Goal: Transaction & Acquisition: Purchase product/service

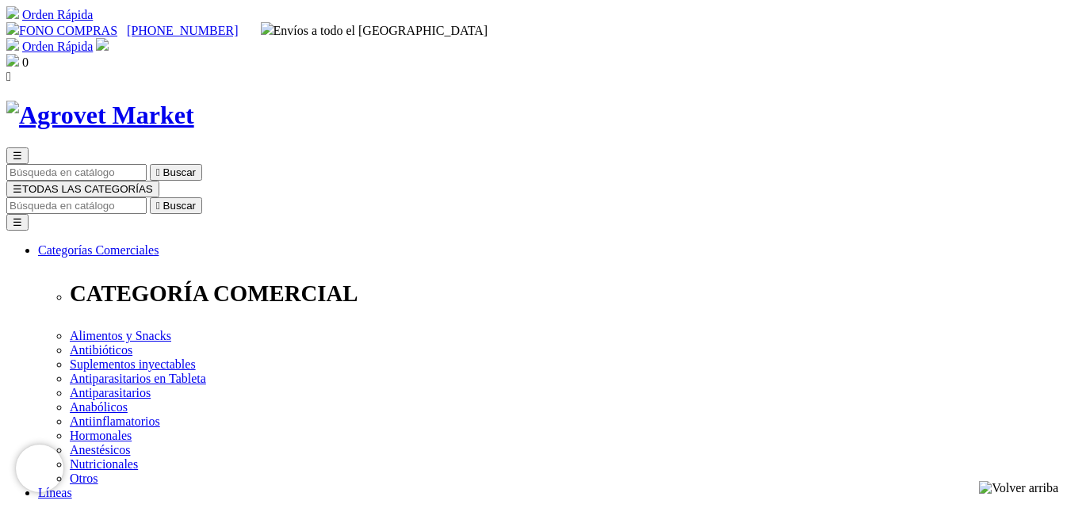
click at [147, 197] on input "Buscar" at bounding box center [76, 205] width 140 height 17
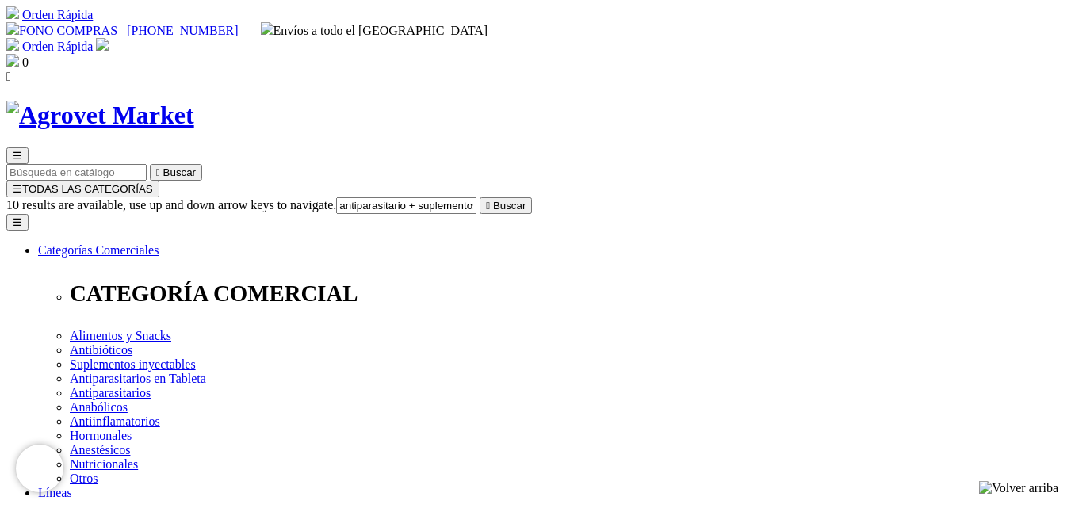
type input "antiparasitario + suplementos"
click at [480, 197] on button " Buscar" at bounding box center [506, 205] width 52 height 17
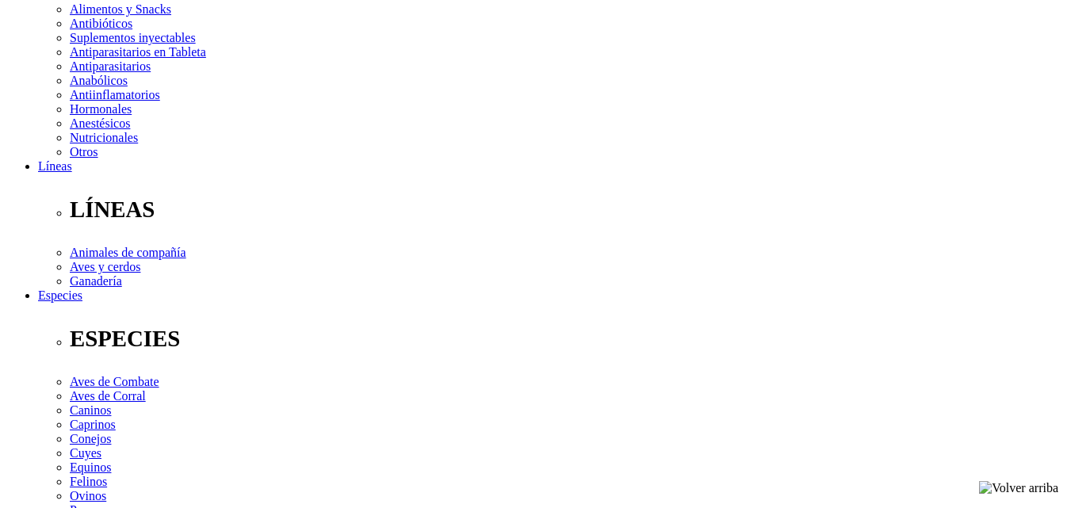
scroll to position [285, 0]
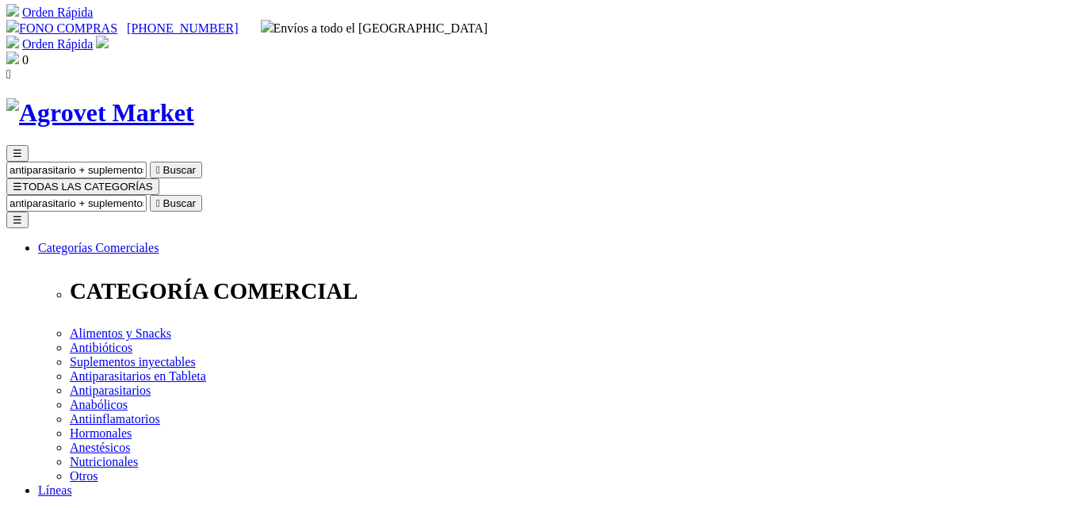
scroll to position [0, 0]
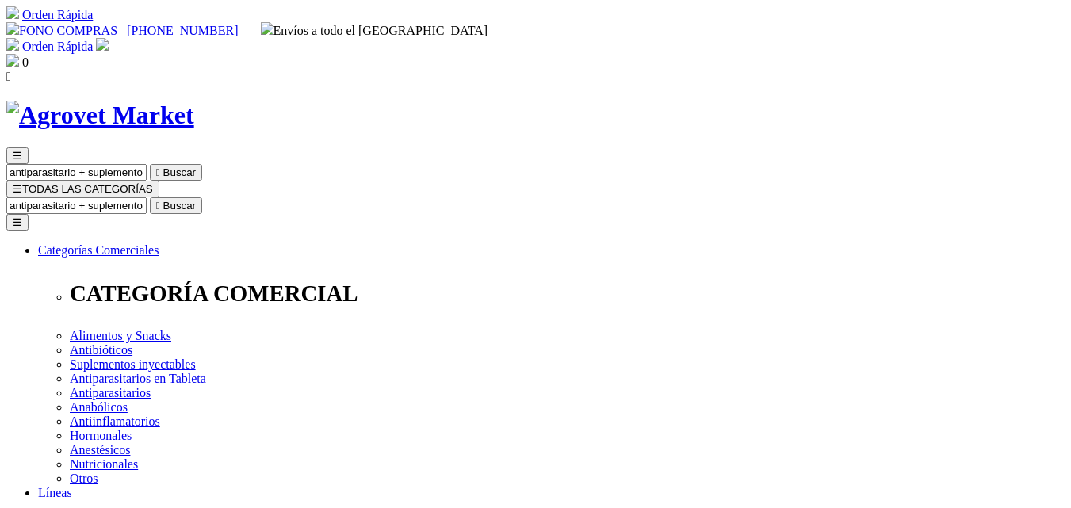
click at [147, 197] on input "antiparasitario + suplementos" at bounding box center [76, 205] width 140 height 17
click at [150, 197] on button " Buscar" at bounding box center [176, 205] width 52 height 17
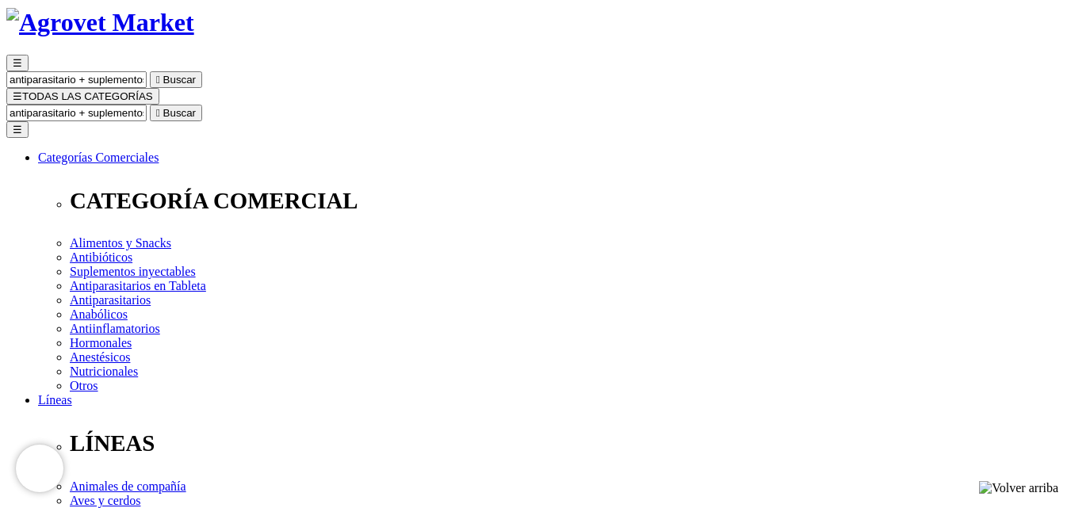
scroll to position [95, 0]
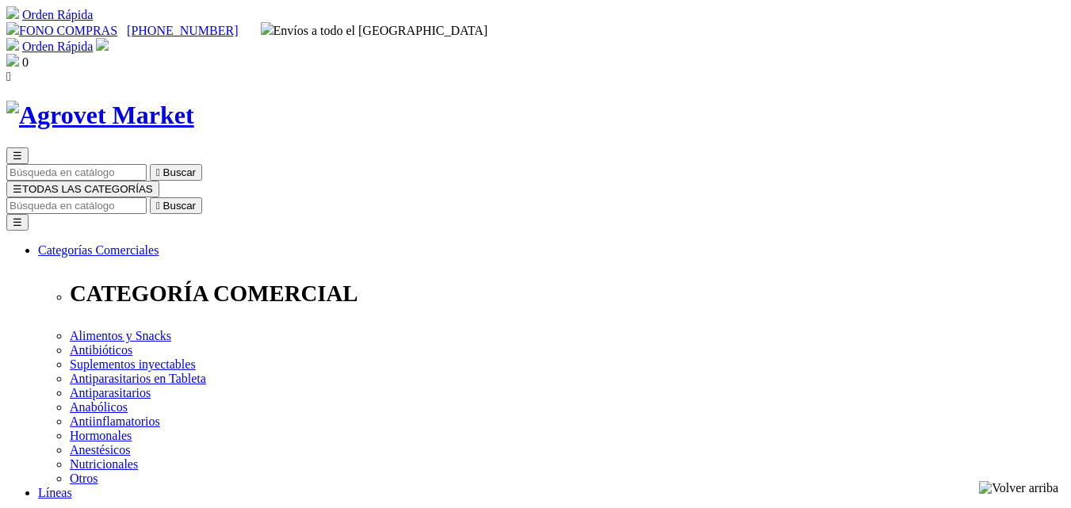
select select "0"
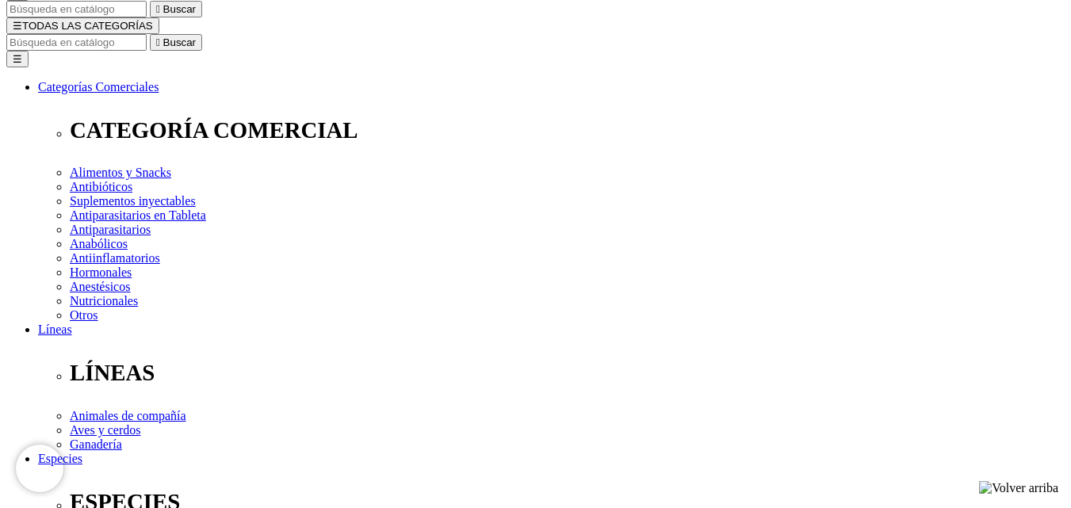
scroll to position [166, 0]
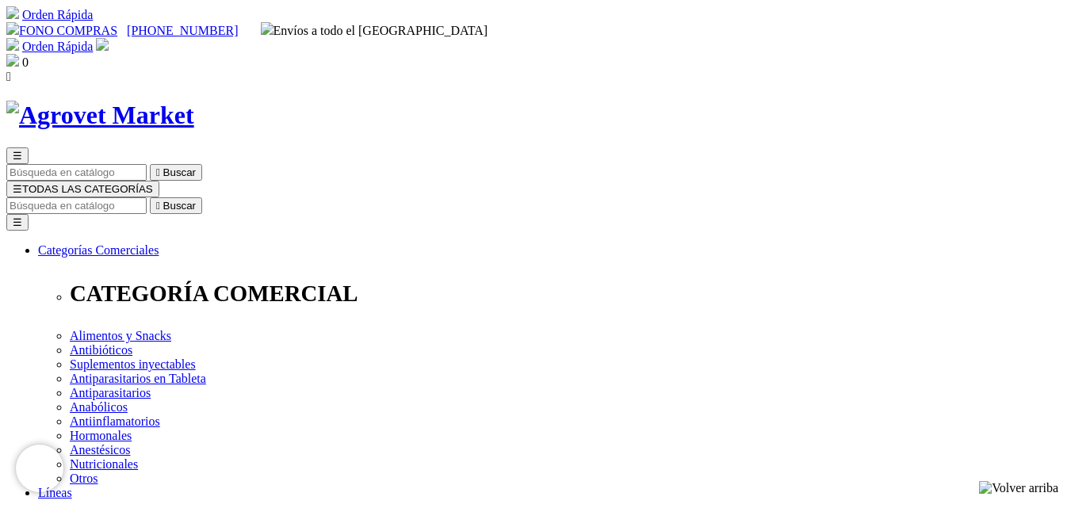
click at [147, 197] on input "Buscar" at bounding box center [76, 205] width 140 height 17
type input "mastitest"
click at [480, 197] on button " Buscar" at bounding box center [506, 205] width 52 height 17
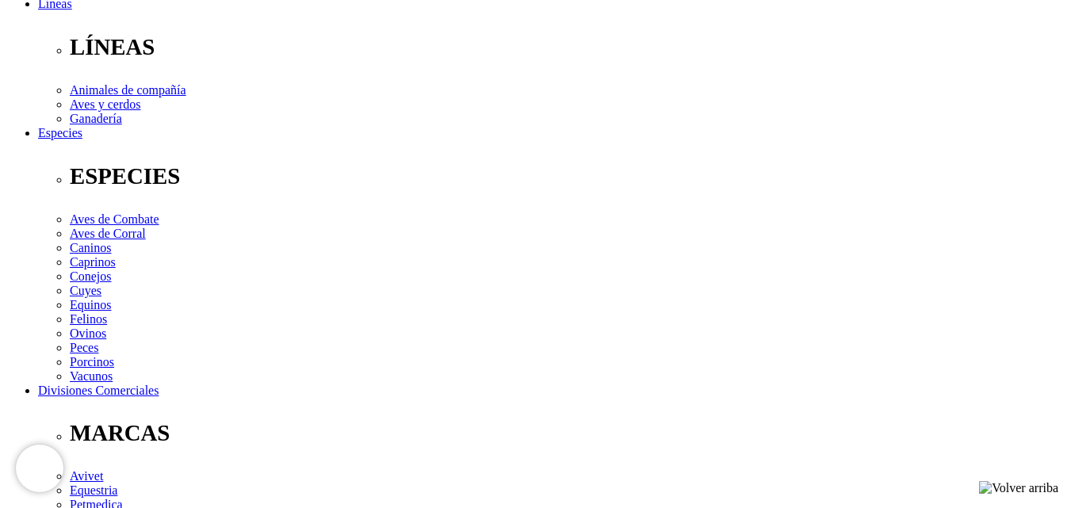
scroll to position [475, 0]
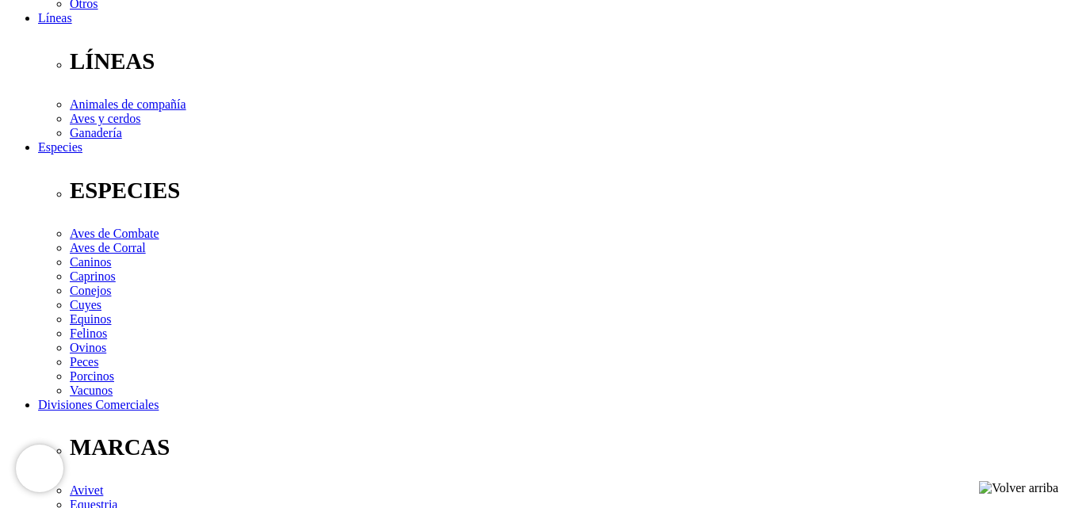
drag, startPoint x: 1082, startPoint y: 128, endPoint x: 1082, endPoint y: 258, distance: 129.2
drag, startPoint x: 0, startPoint y: 277, endPoint x: 47, endPoint y: 293, distance: 49.4
